Goal: Task Accomplishment & Management: Manage account settings

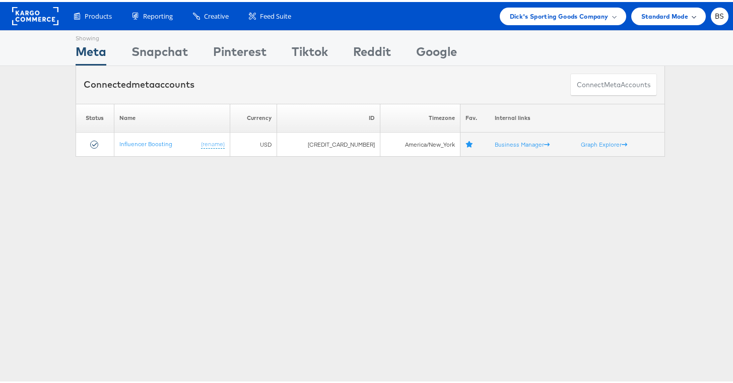
click at [672, 19] on div "Standard Mode" at bounding box center [668, 15] width 75 height 18
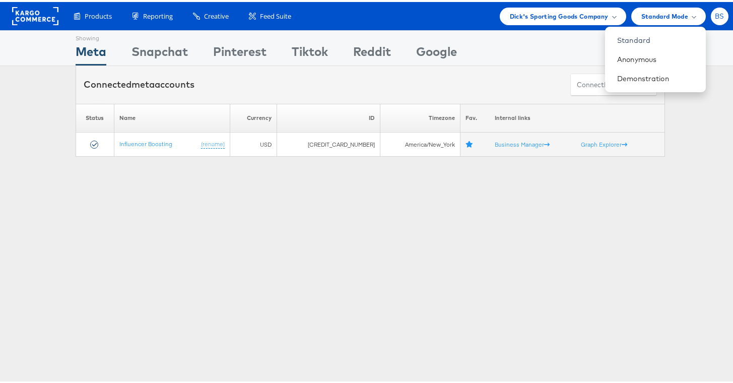
click at [715, 15] on span "BS" at bounding box center [720, 14] width 10 height 7
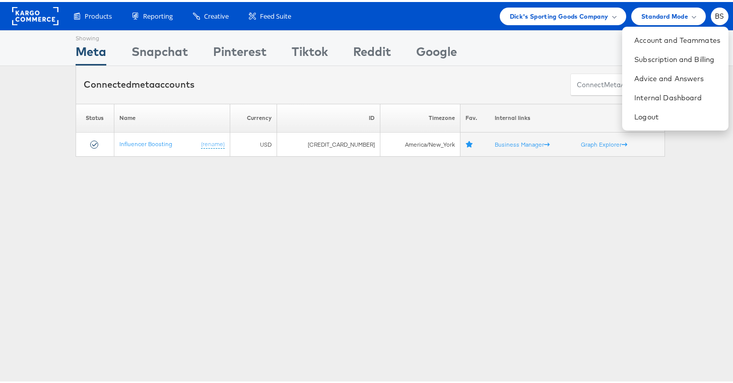
click at [88, 200] on div "Showing Meta Showing Snapchat Showing Pinterest Showing Tiktok Showing Reddit S…" at bounding box center [370, 280] width 740 height 504
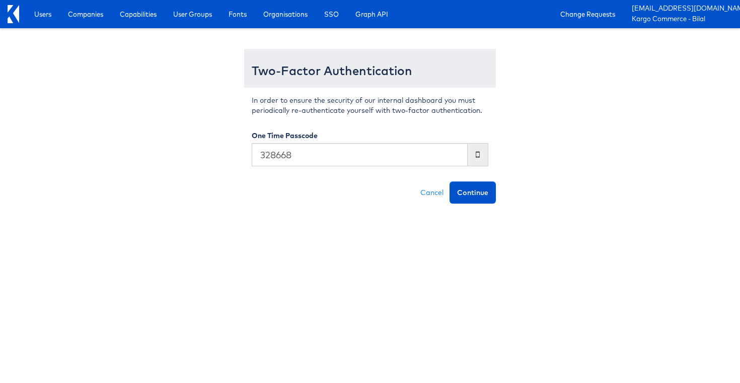
type input "328668"
click at [450, 181] on button "Continue" at bounding box center [473, 192] width 46 height 22
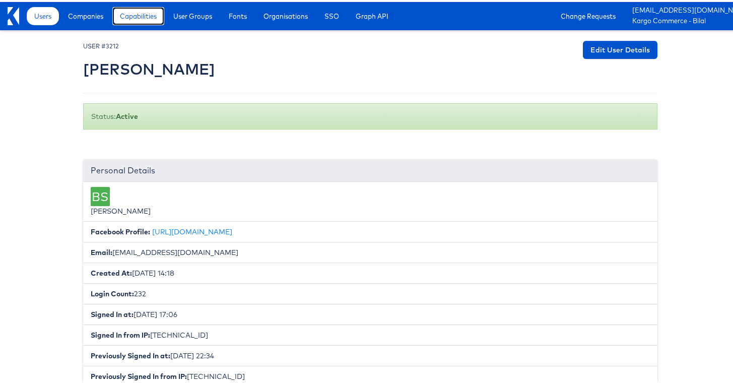
click at [117, 21] on link "Capabilities" at bounding box center [138, 14] width 52 height 18
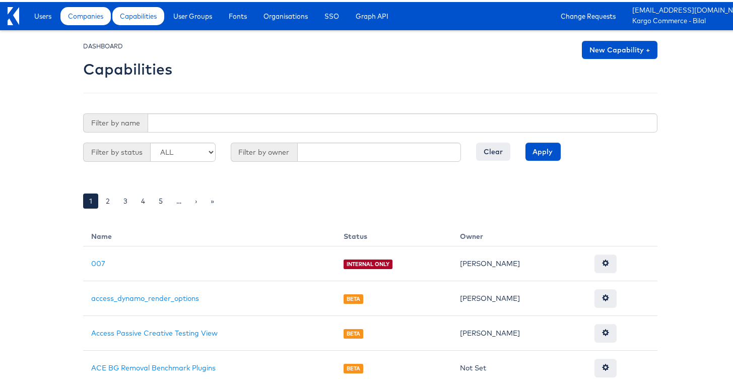
click at [101, 16] on span "Companies" at bounding box center [85, 14] width 35 height 10
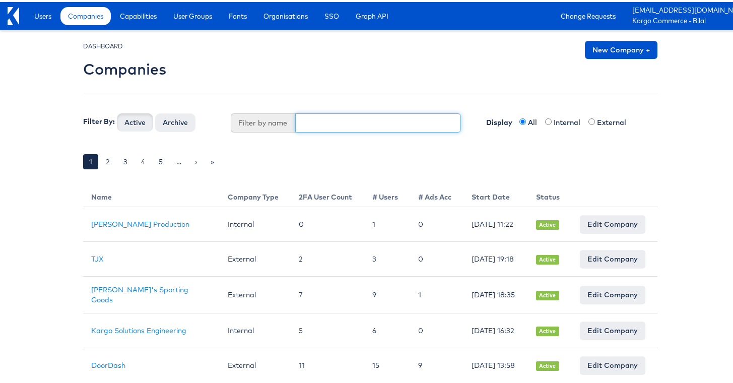
click at [328, 121] on input "text" at bounding box center [378, 120] width 166 height 19
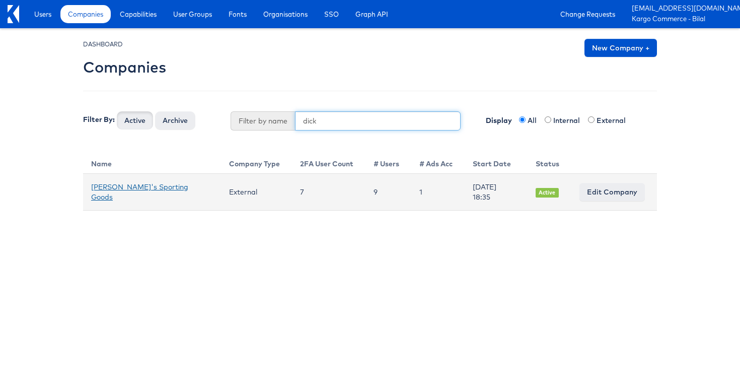
type input "dick"
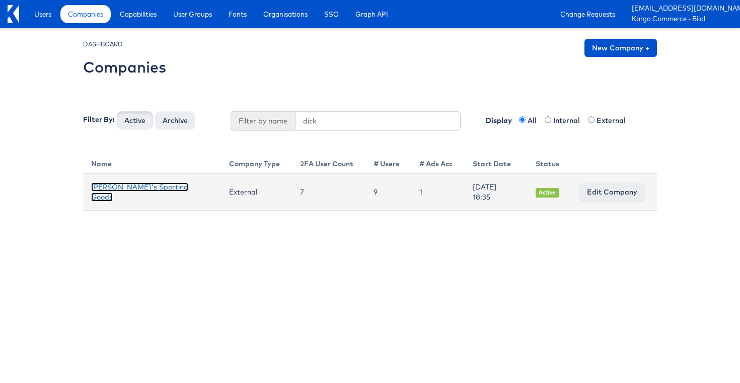
click at [115, 190] on link "Dick's Sporting Goods" at bounding box center [139, 191] width 97 height 19
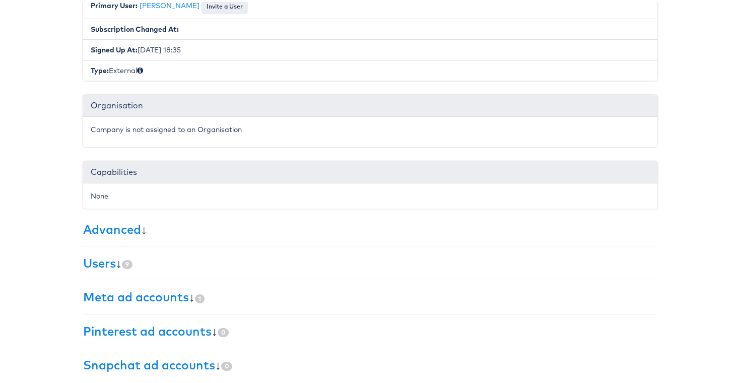
scroll to position [208, 0]
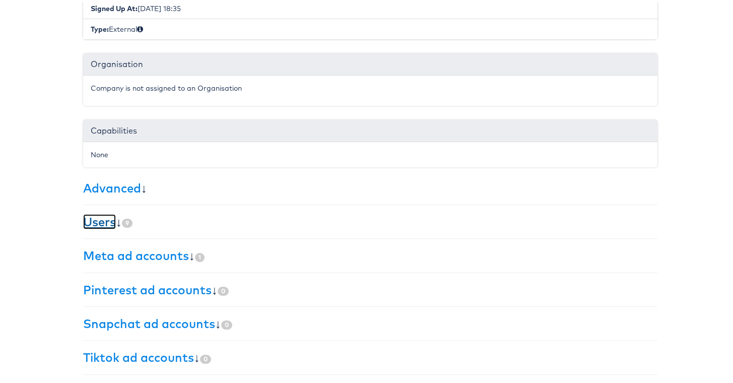
click at [105, 219] on link "Users" at bounding box center [99, 219] width 33 height 15
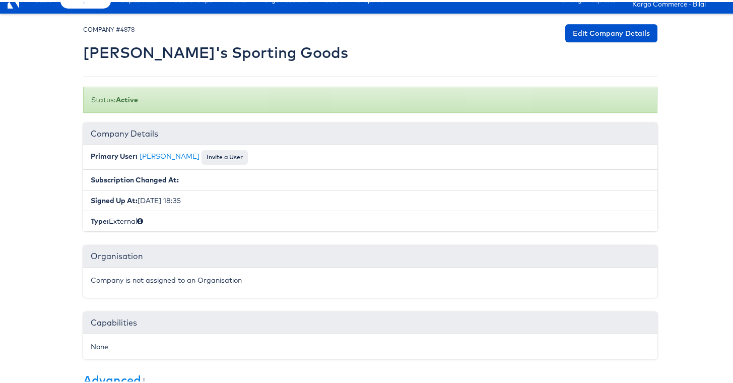
scroll to position [0, 0]
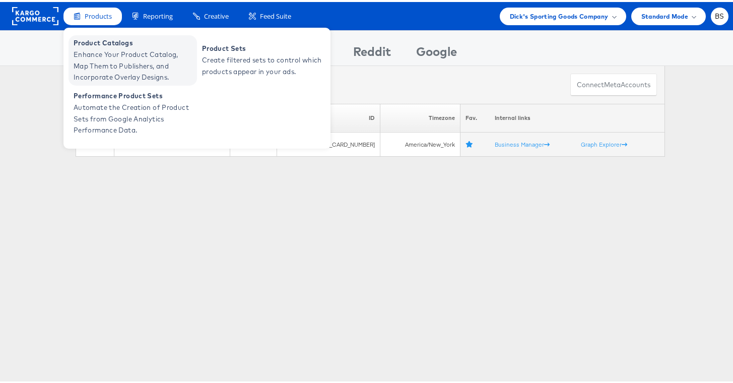
click at [103, 51] on span "Enhance Your Product Catalog, Map Them to Publishers, and Incorporate Overlay D…" at bounding box center [134, 64] width 121 height 34
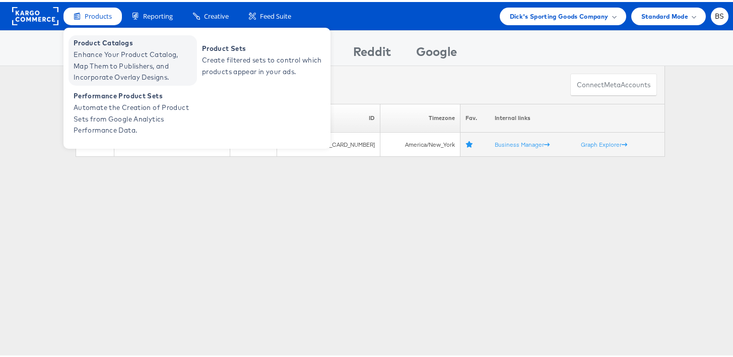
click at [96, 59] on span "Enhance Your Product Catalog, Map Them to Publishers, and Incorporate Overlay D…" at bounding box center [134, 64] width 121 height 34
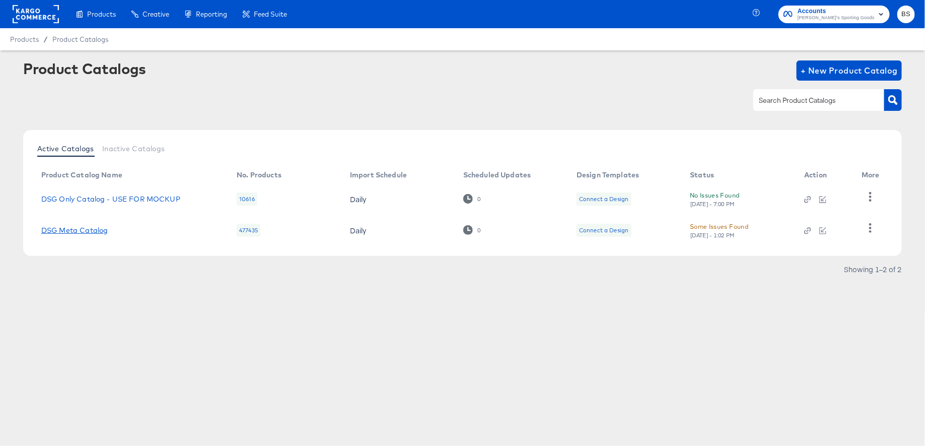
click at [68, 233] on link "DSG Meta Catalog" at bounding box center [74, 230] width 66 height 8
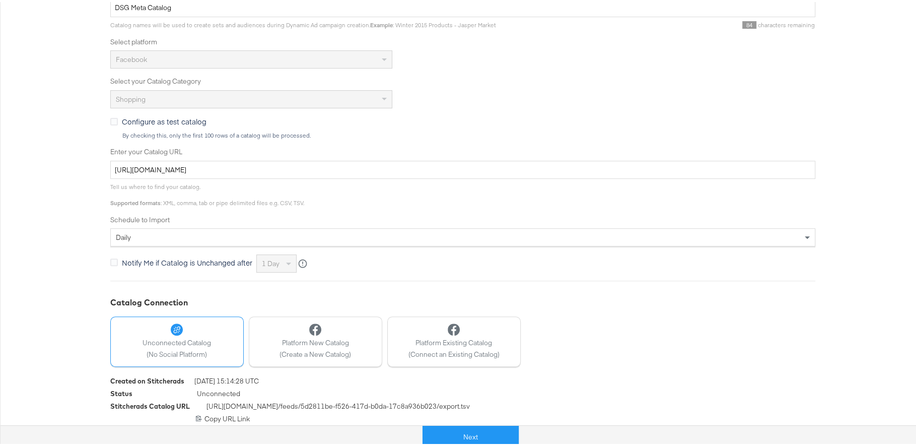
scroll to position [229, 0]
click at [316, 353] on span "(Create a New Catalog)" at bounding box center [315, 351] width 72 height 10
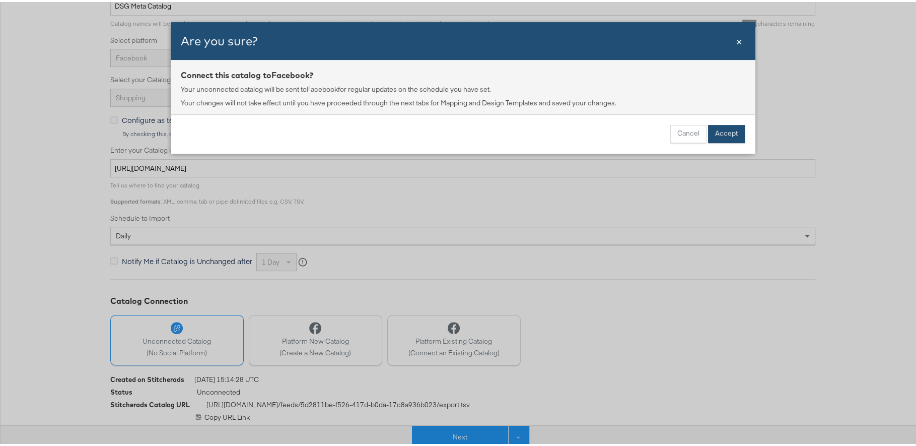
click at [714, 135] on button "Accept" at bounding box center [726, 132] width 37 height 18
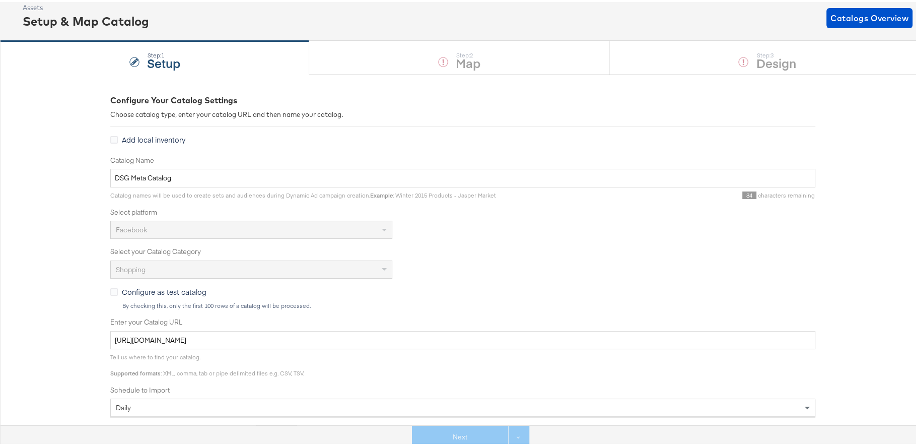
scroll to position [294, 0]
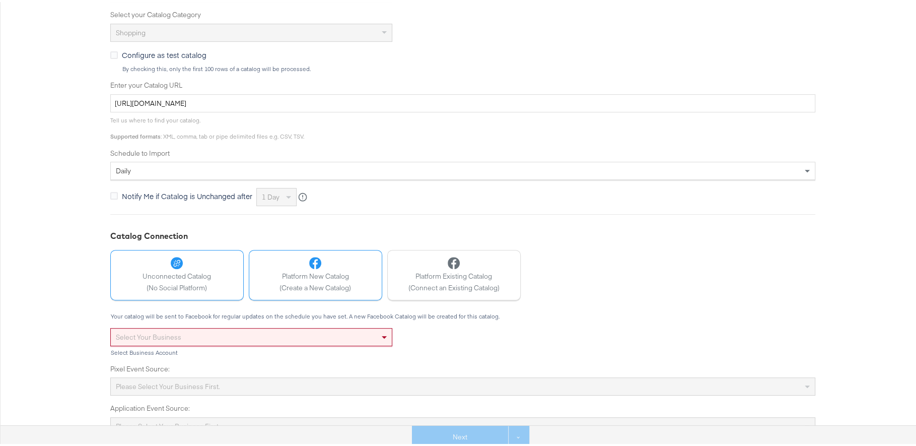
click at [201, 277] on div "Unconnected Catalog (No Social Platform)" at bounding box center [177, 273] width 68 height 36
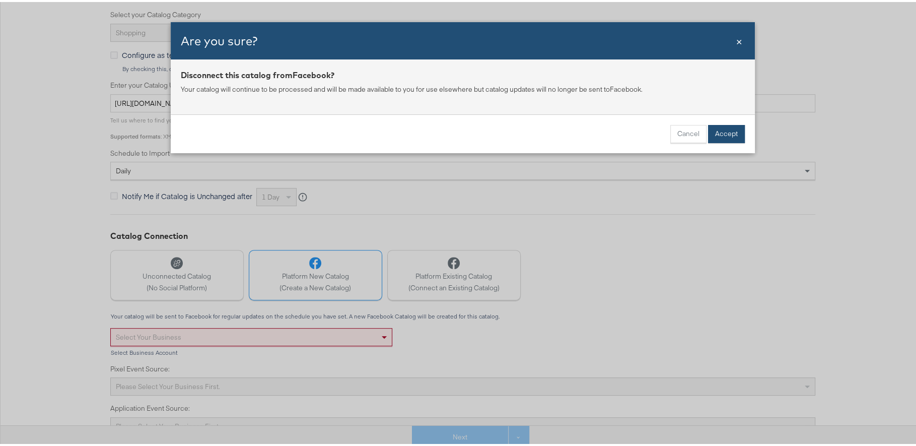
click at [718, 131] on button "Accept" at bounding box center [726, 132] width 37 height 18
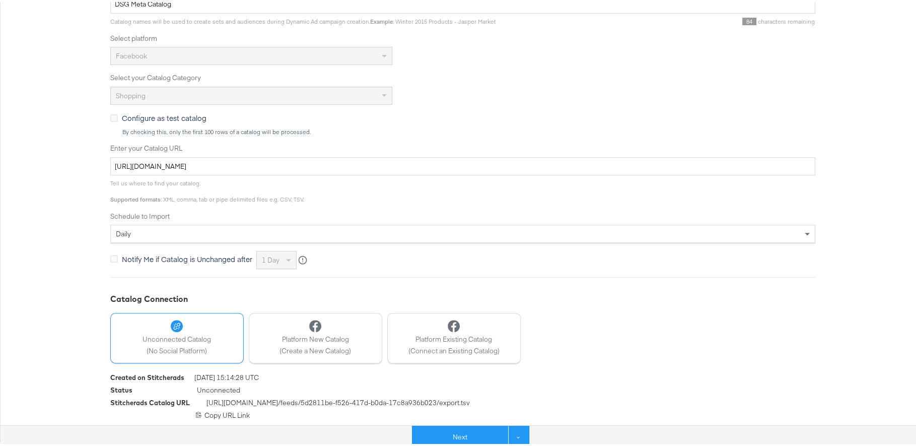
scroll to position [229, 0]
click at [454, 421] on div "Next See more options" at bounding box center [470, 430] width 925 height 30
click at [454, 430] on button "Next" at bounding box center [460, 435] width 96 height 23
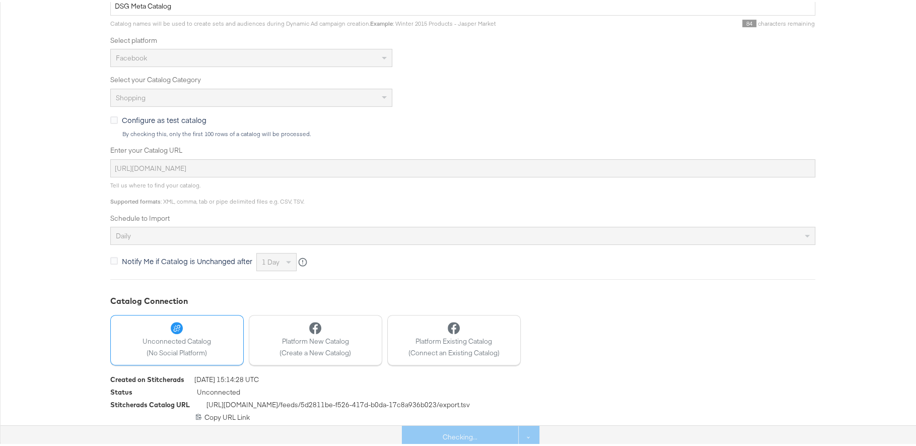
scroll to position [0, 0]
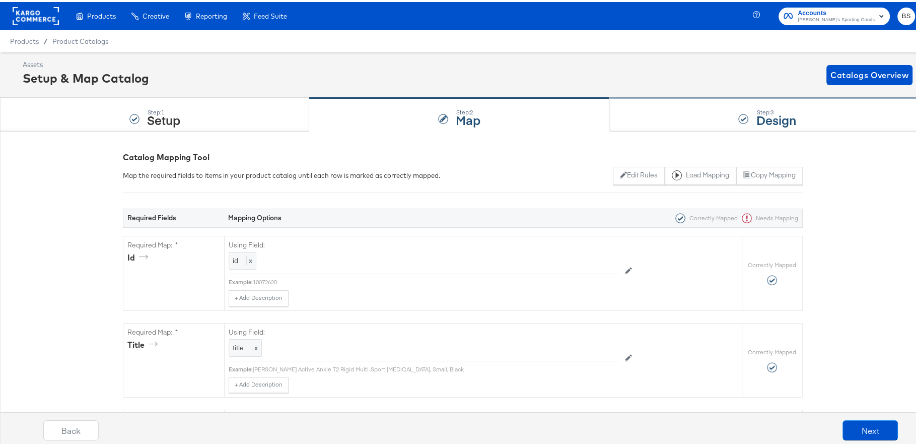
click at [699, 106] on div "Step: 3 Design" at bounding box center [767, 112] width 315 height 33
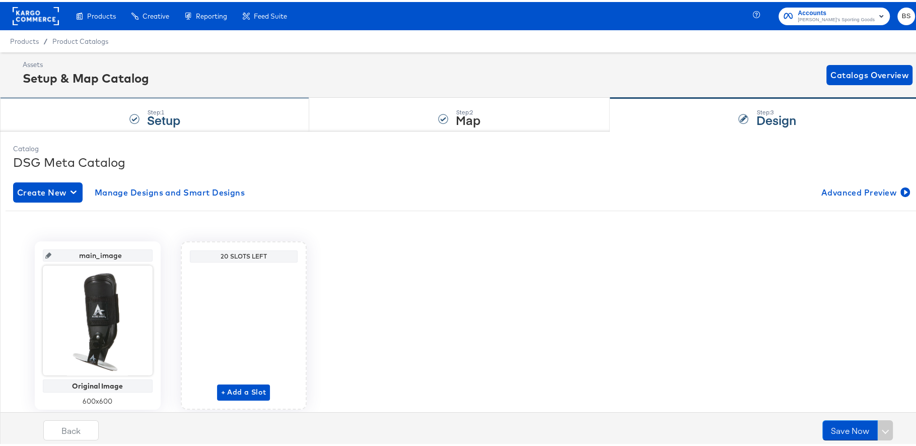
click at [103, 105] on div "Step: 1 Setup" at bounding box center [154, 112] width 309 height 33
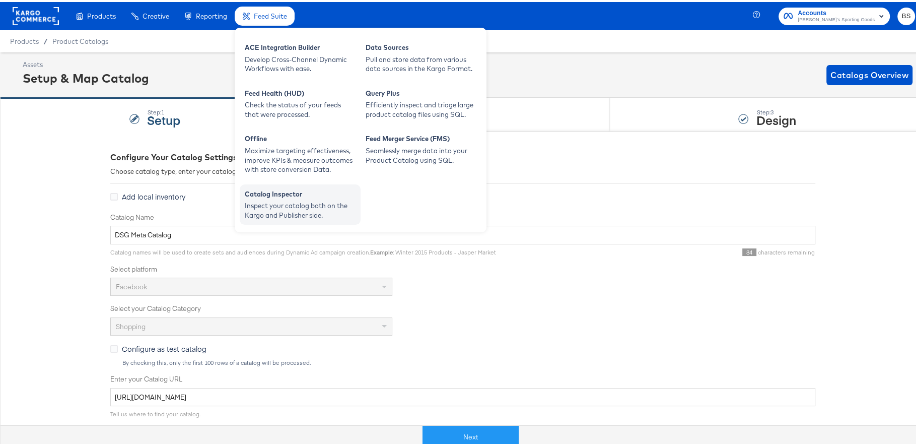
scroll to position [229, 0]
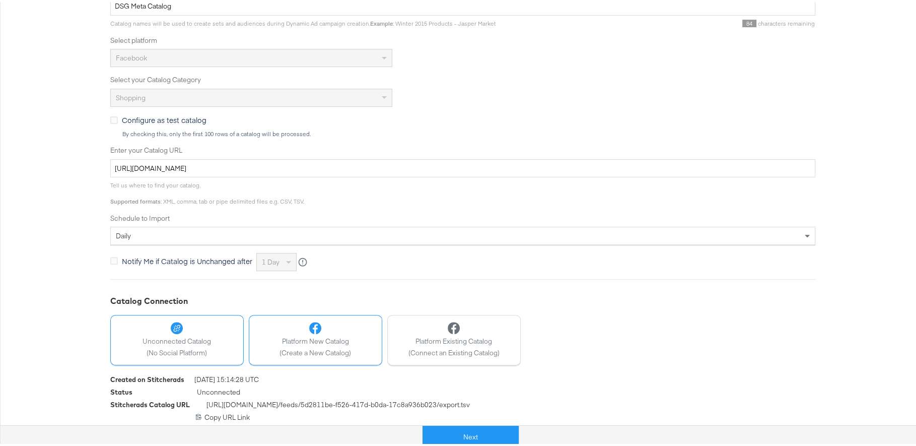
click at [324, 350] on span "(Create a New Catalog)" at bounding box center [315, 351] width 72 height 10
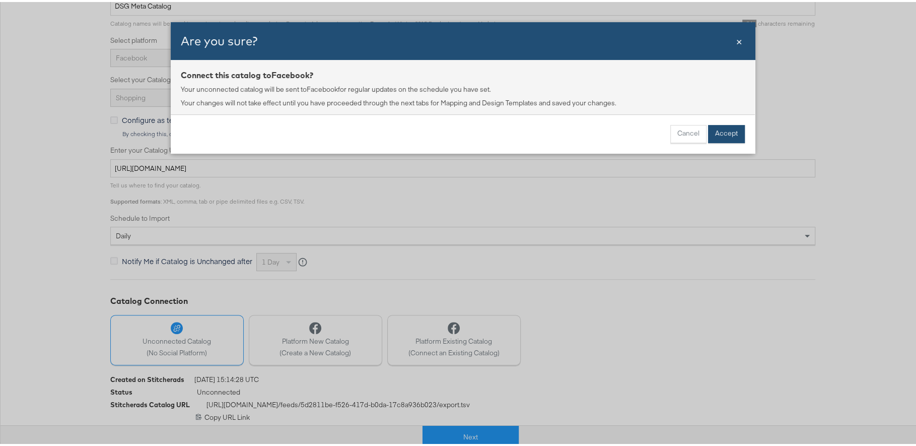
click at [717, 131] on button "Accept" at bounding box center [726, 132] width 37 height 18
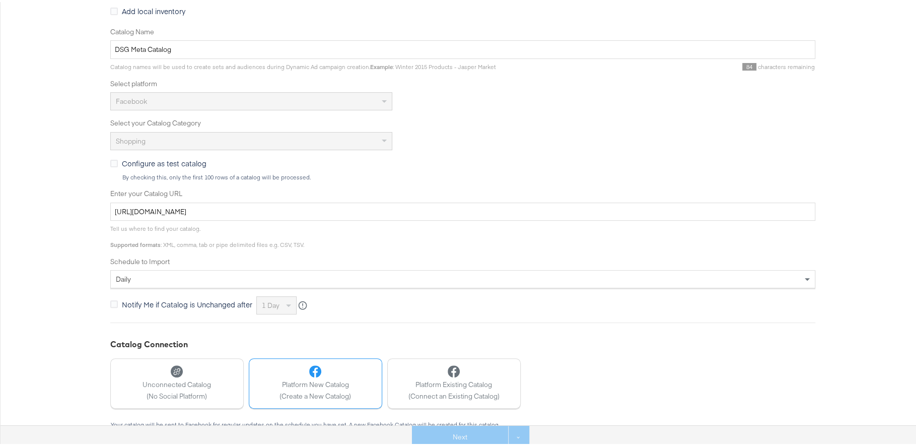
scroll to position [117, 0]
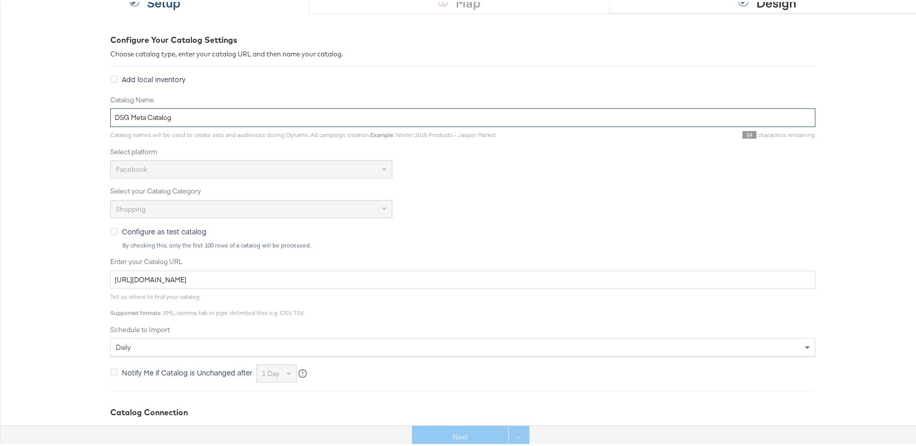
click at [222, 117] on input "DSG Meta Catalog" at bounding box center [462, 115] width 705 height 19
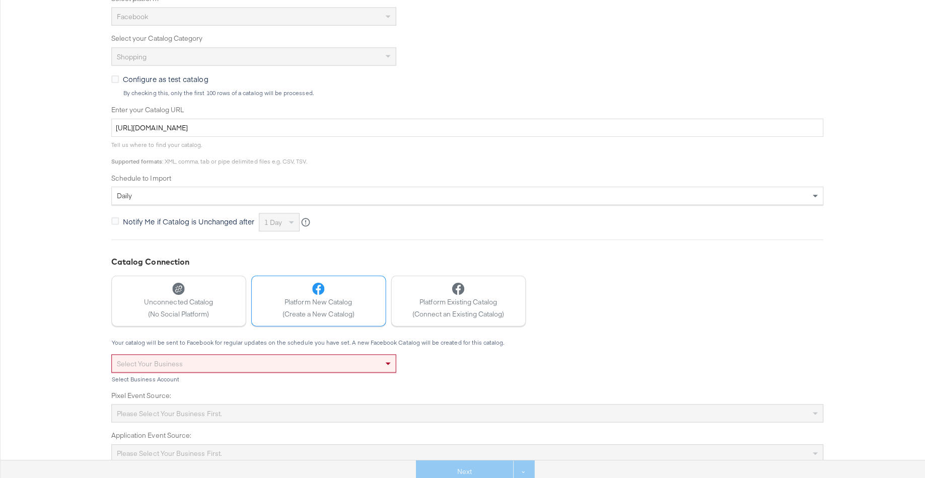
scroll to position [0, 0]
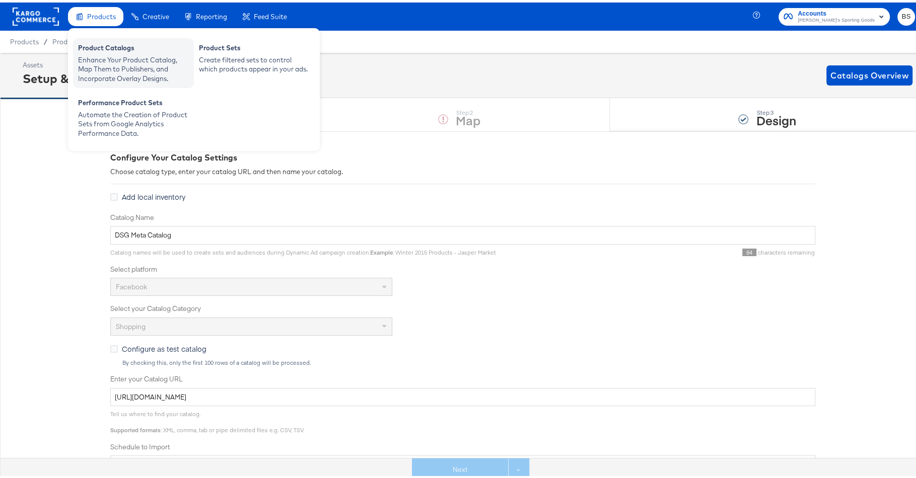
click at [98, 45] on div "Product Catalogs" at bounding box center [133, 47] width 111 height 12
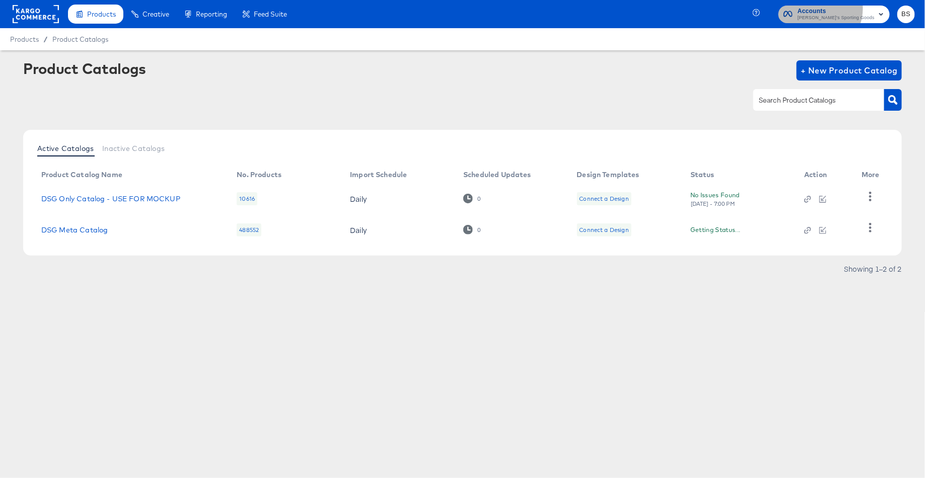
click at [843, 8] on span "Accounts" at bounding box center [836, 11] width 77 height 11
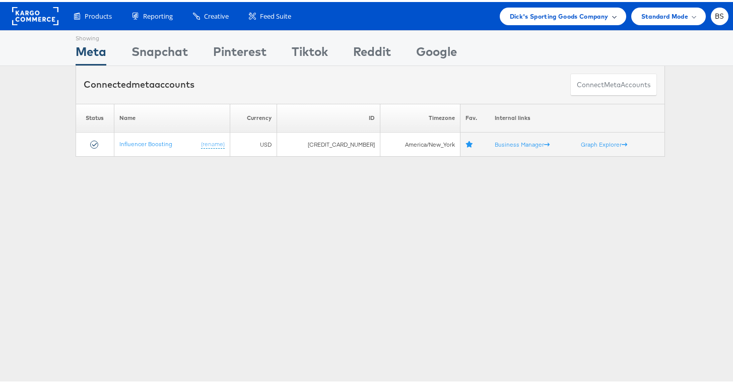
drag, startPoint x: 500, startPoint y: 15, endPoint x: 571, endPoint y: 15, distance: 70.5
click at [571, 15] on span "Dick's Sporting Goods Company" at bounding box center [559, 14] width 99 height 11
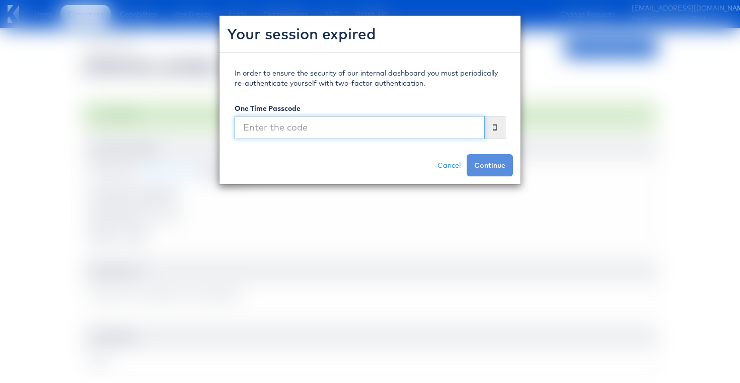
click at [345, 125] on input "text" at bounding box center [360, 127] width 250 height 23
type input "200890"
click at [467, 154] on button "Continue" at bounding box center [490, 165] width 46 height 22
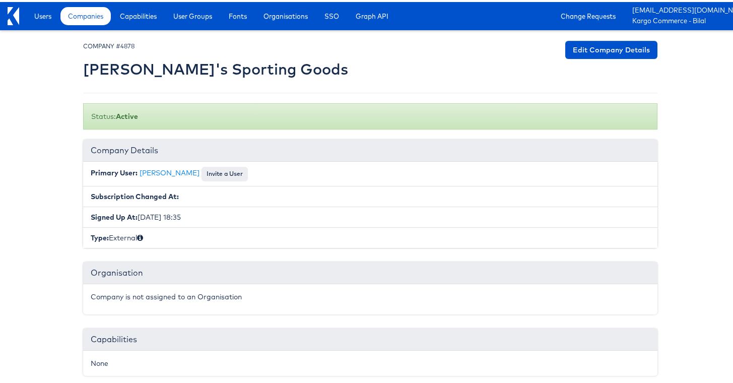
click at [178, 62] on h2 "[PERSON_NAME]'s Sporting Goods" at bounding box center [215, 67] width 265 height 17
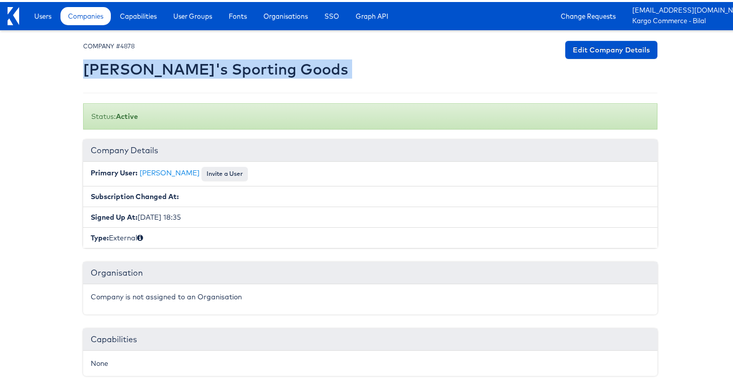
click at [178, 62] on h2 "[PERSON_NAME]'s Sporting Goods" at bounding box center [215, 67] width 265 height 17
copy div "[PERSON_NAME]'s Sporting Goods Edit Company Details"
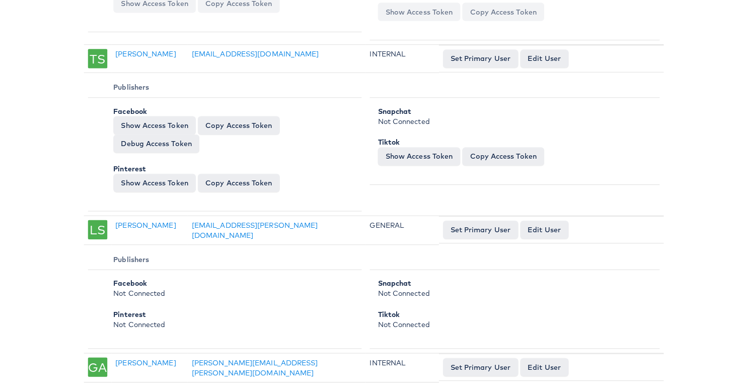
scroll to position [748, 0]
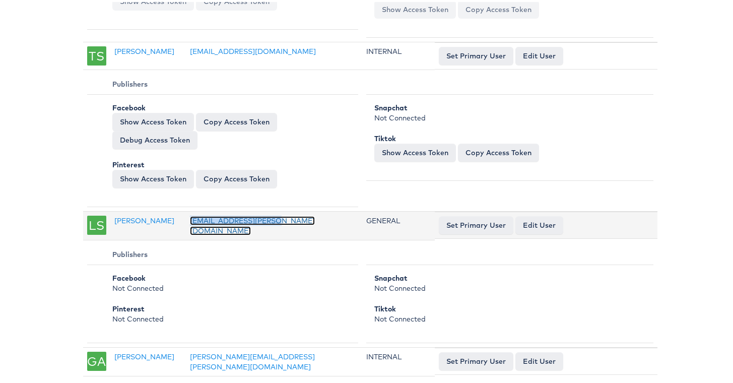
copy link "[EMAIL_ADDRESS][PERSON_NAME][DOMAIN_NAME]"
